Goal: Transaction & Acquisition: Download file/media

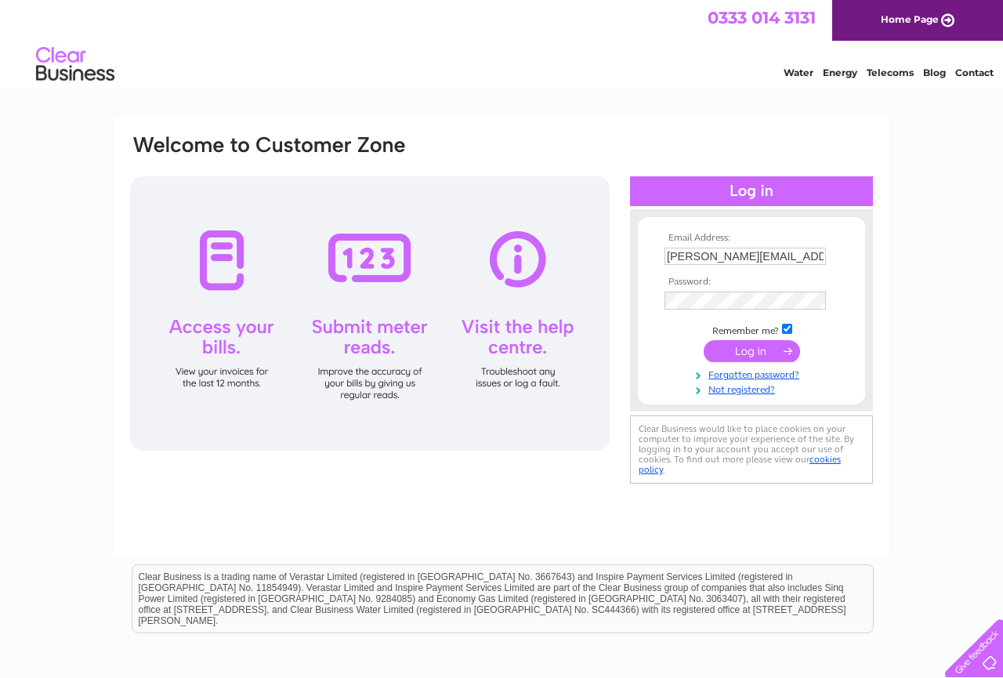
click at [736, 355] on input "submit" at bounding box center [751, 351] width 96 height 22
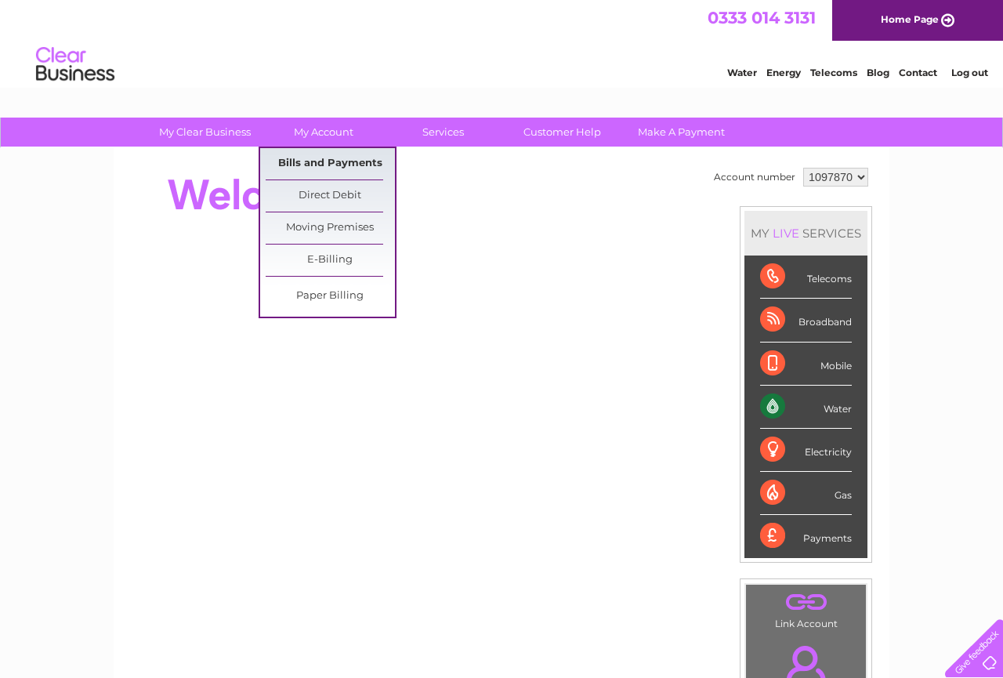
click at [320, 153] on link "Bills and Payments" at bounding box center [330, 163] width 129 height 31
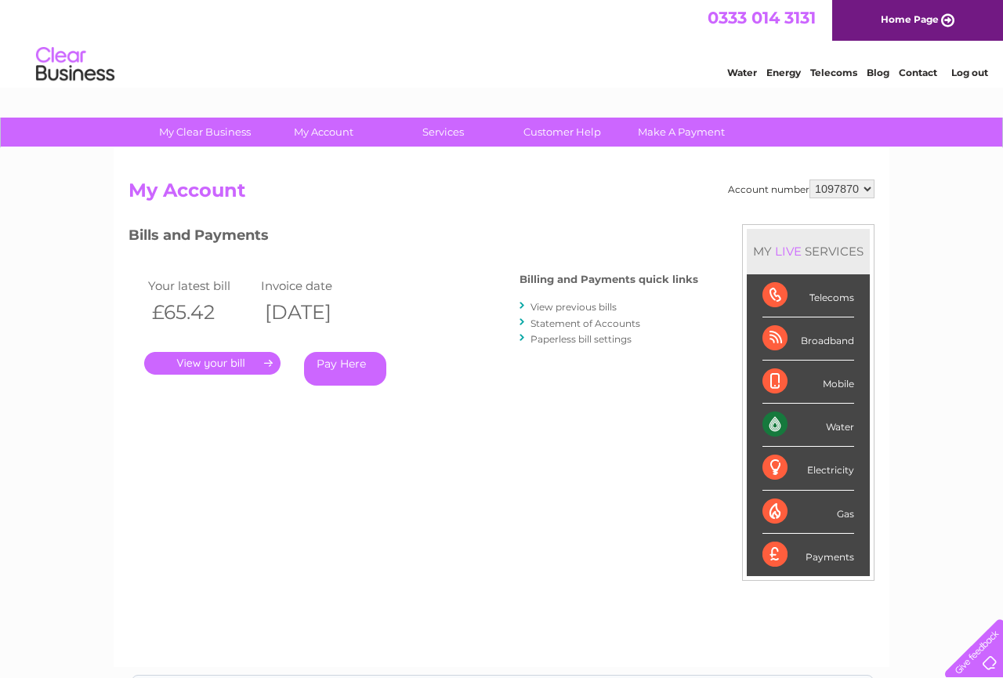
click at [221, 356] on link "." at bounding box center [212, 363] width 136 height 23
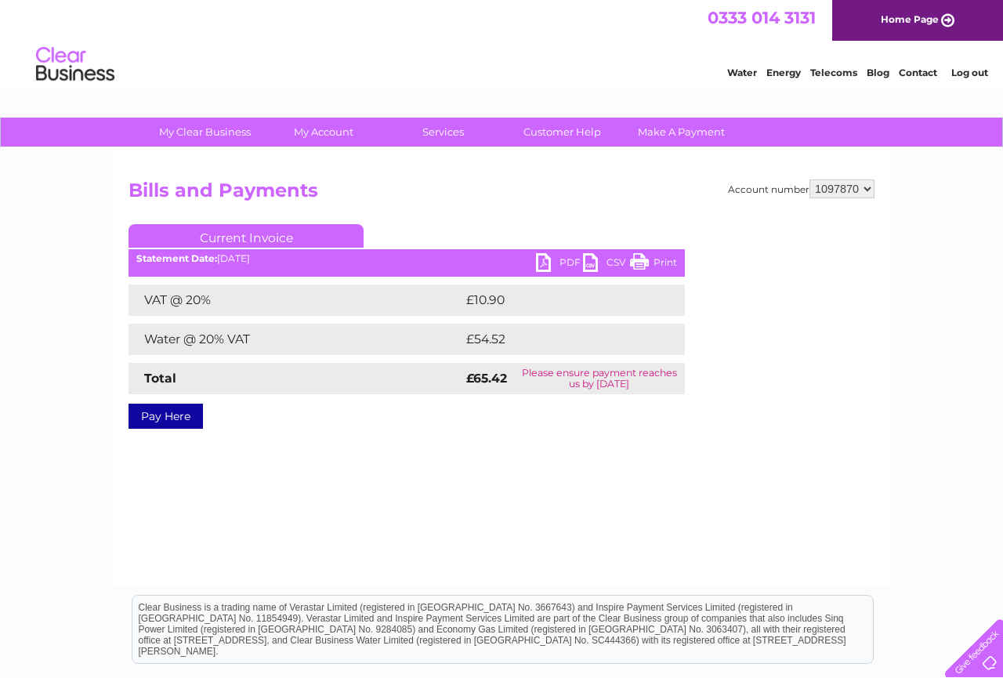
click at [584, 259] on link "CSV" at bounding box center [606, 264] width 47 height 23
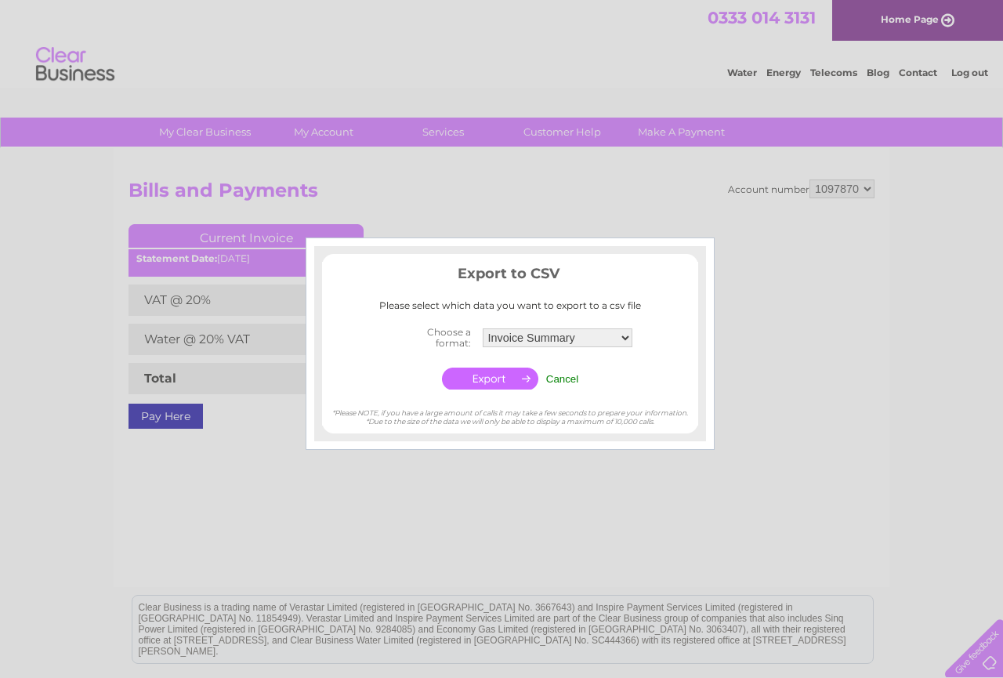
click at [508, 373] on input "button" at bounding box center [490, 378] width 96 height 22
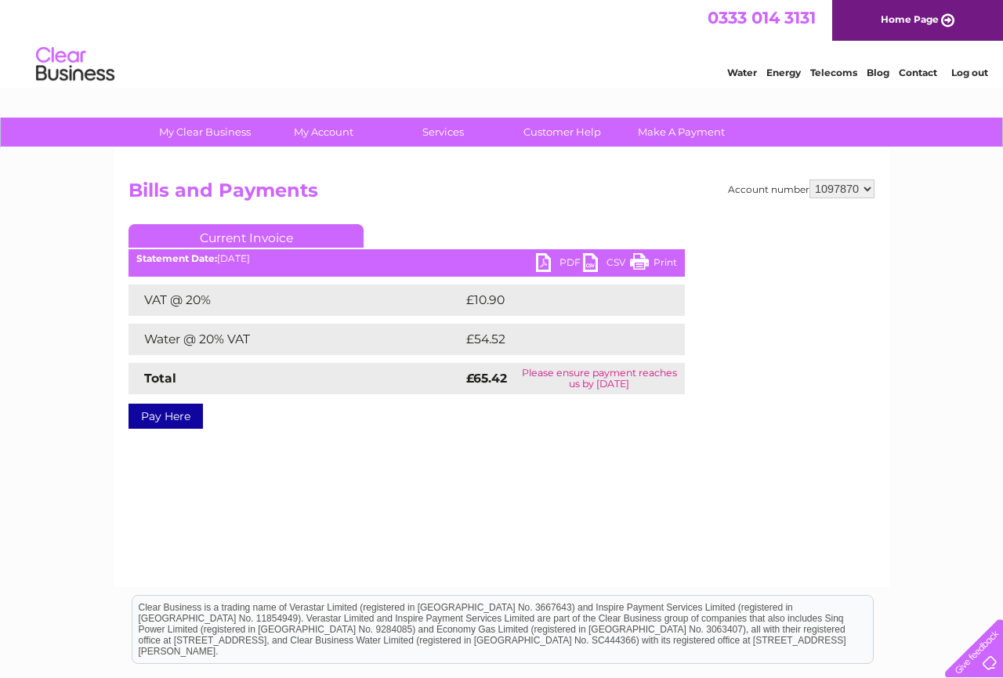
click at [543, 260] on link "PDF" at bounding box center [559, 264] width 47 height 23
